Goal: Transaction & Acquisition: Book appointment/travel/reservation

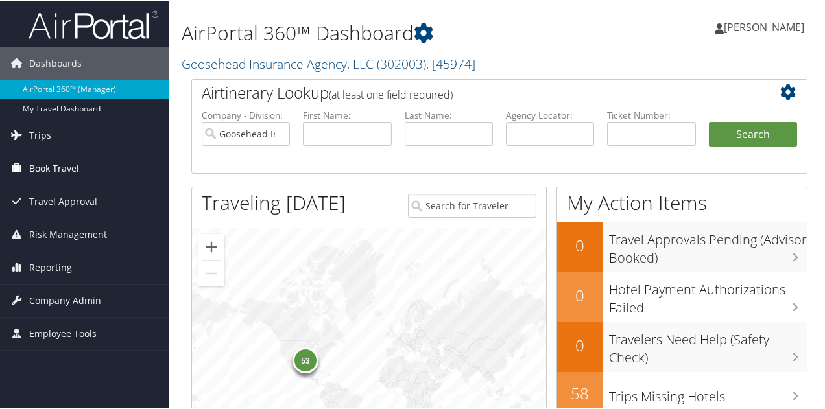
click at [60, 167] on span "Book Travel" at bounding box center [54, 167] width 50 height 32
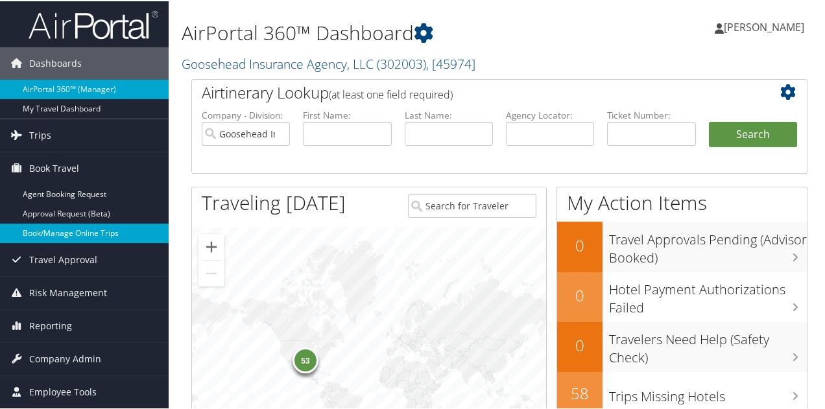
click at [67, 235] on link "Book/Manage Online Trips" at bounding box center [84, 231] width 169 height 19
